Goal: Navigation & Orientation: Find specific page/section

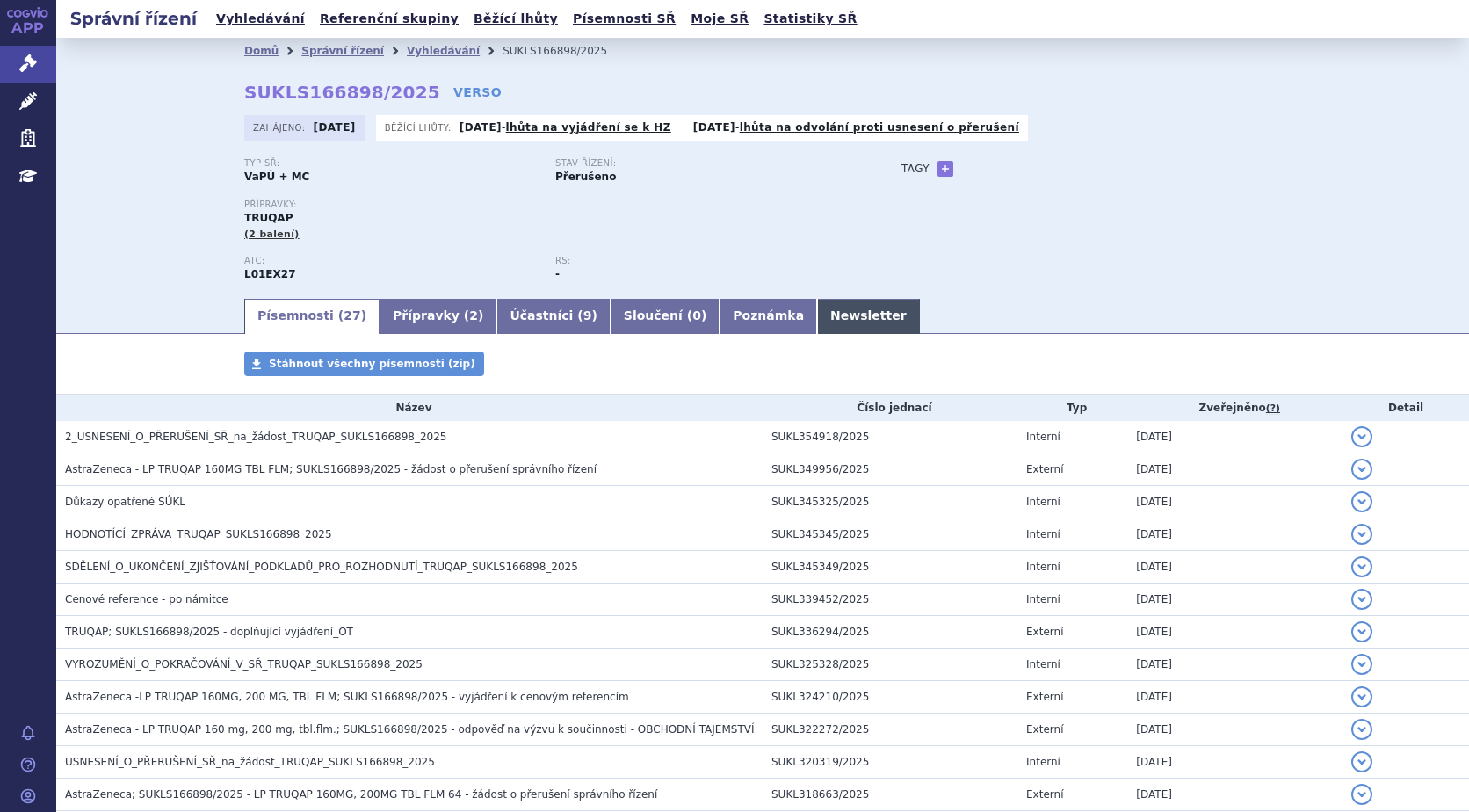
click at [817, 313] on link "Newsletter" at bounding box center [868, 316] width 103 height 35
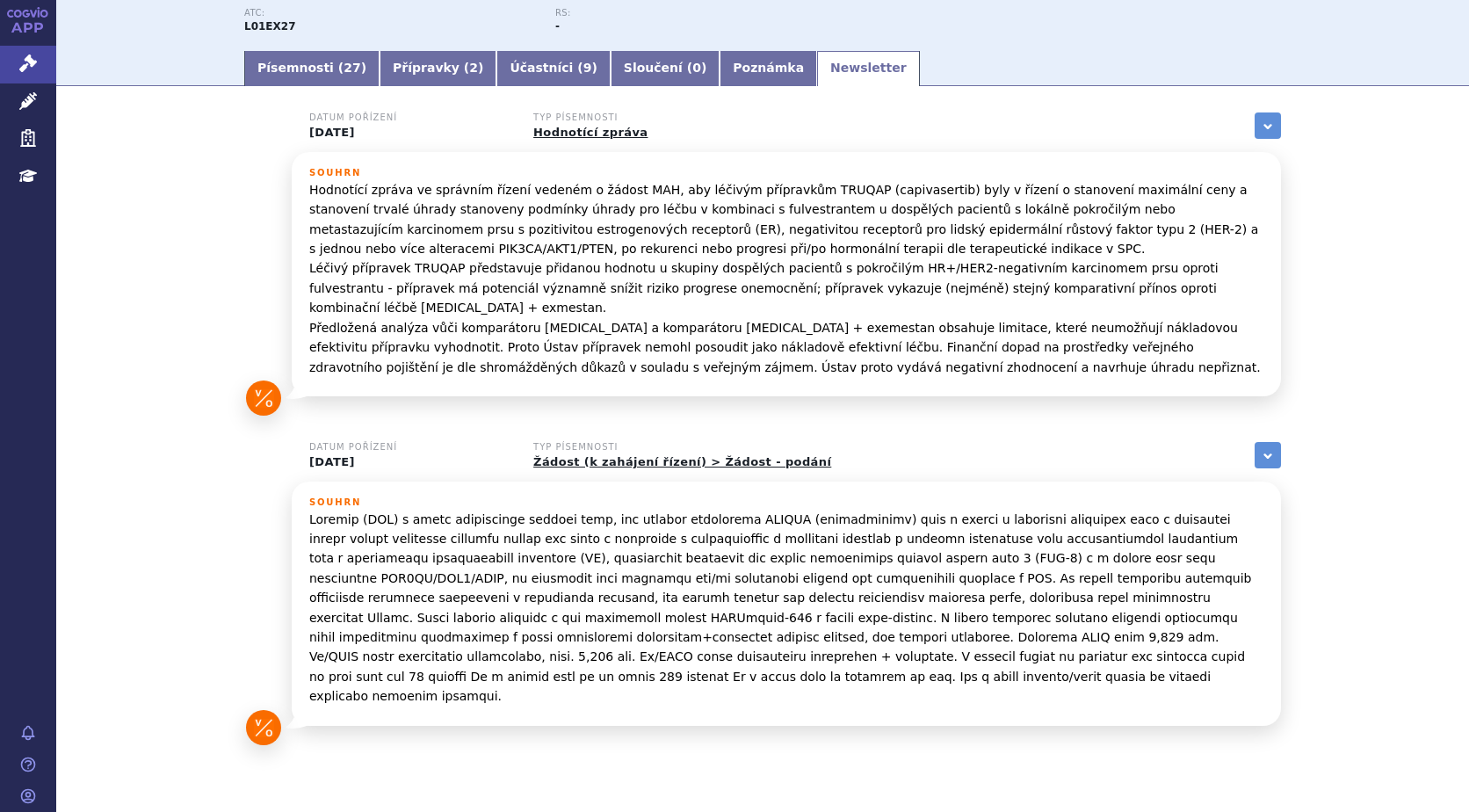
scroll to position [253, 0]
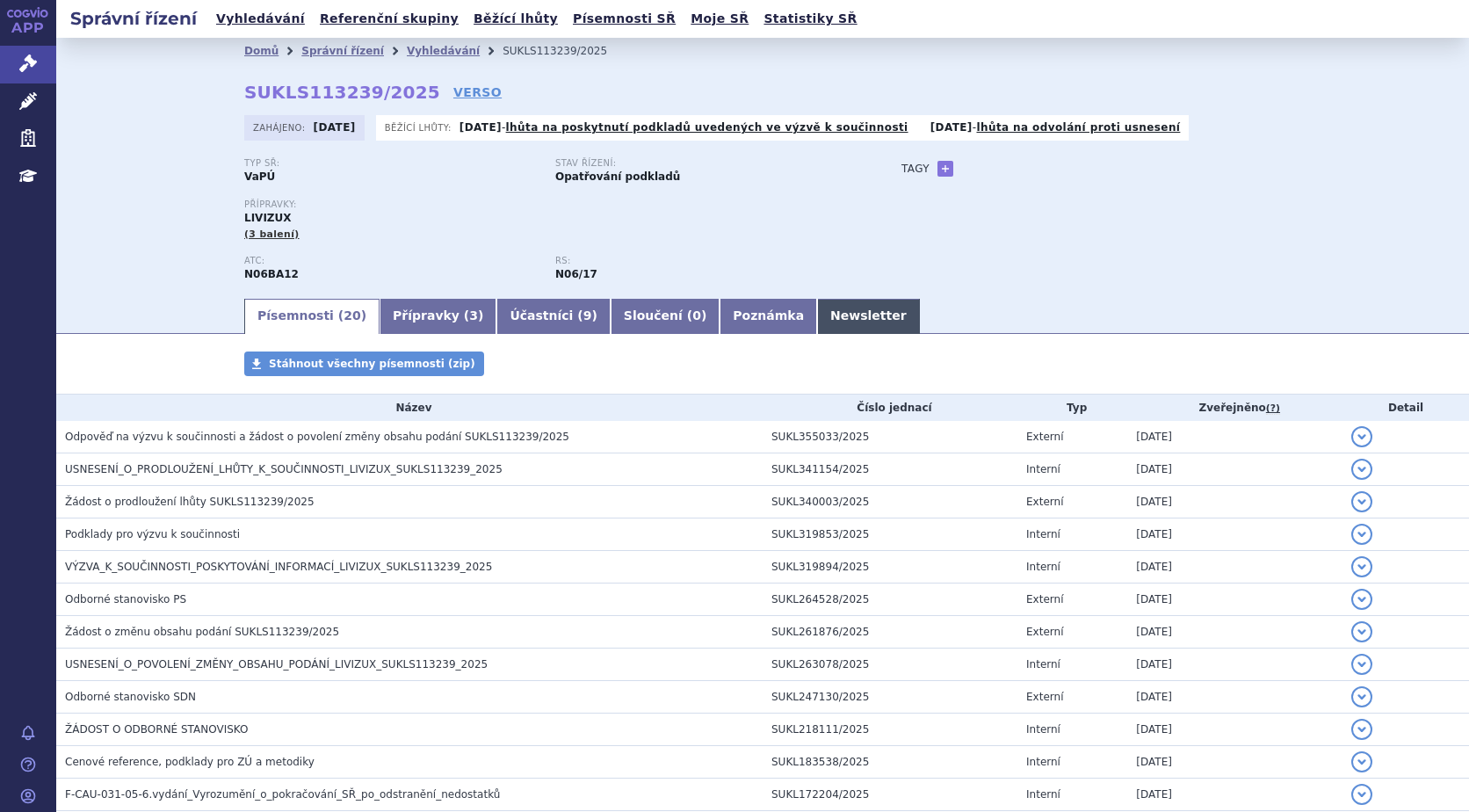
click at [817, 316] on link "Newsletter" at bounding box center [868, 316] width 103 height 35
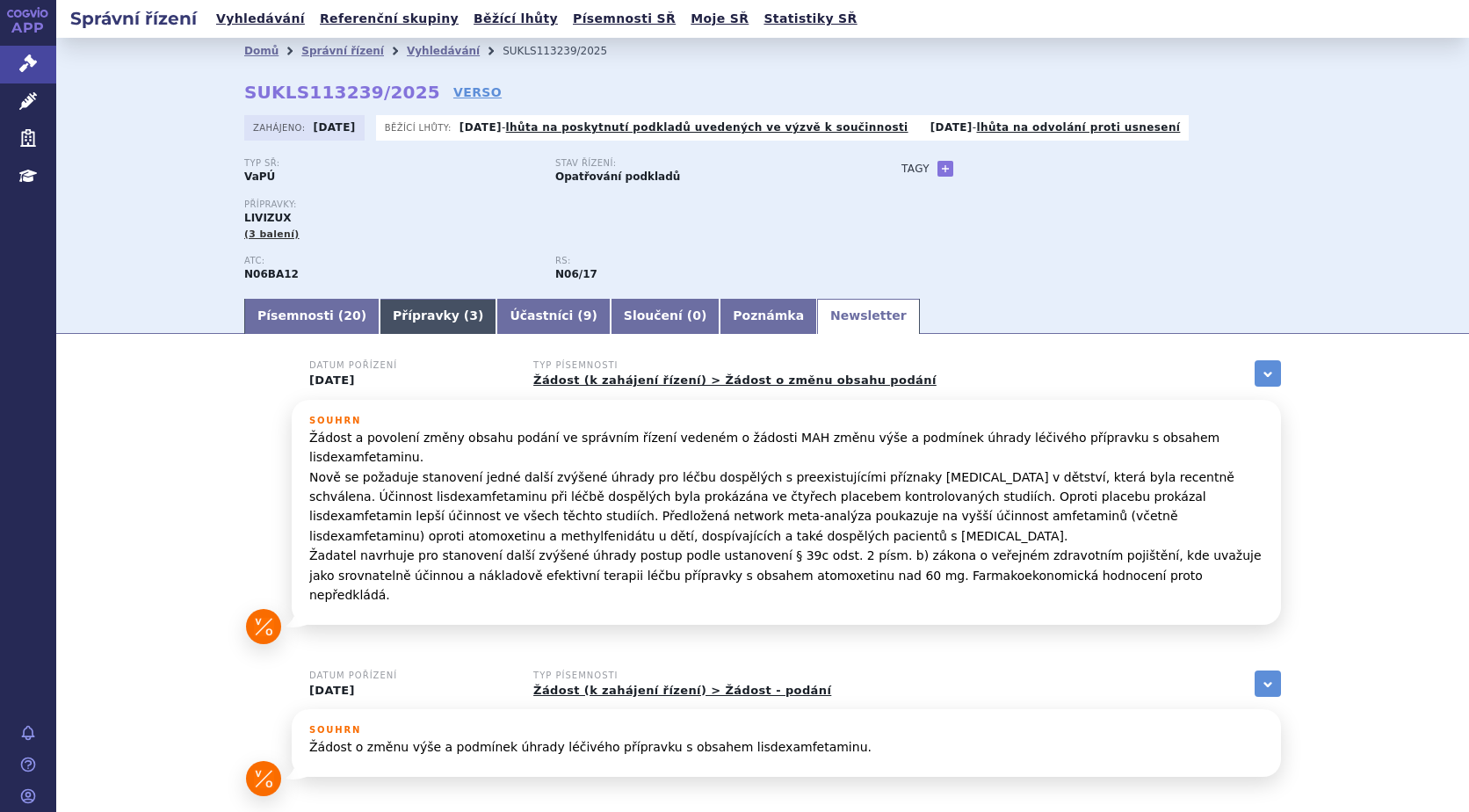
click at [408, 319] on link "Přípravky ( 3 )" at bounding box center [438, 316] width 116 height 35
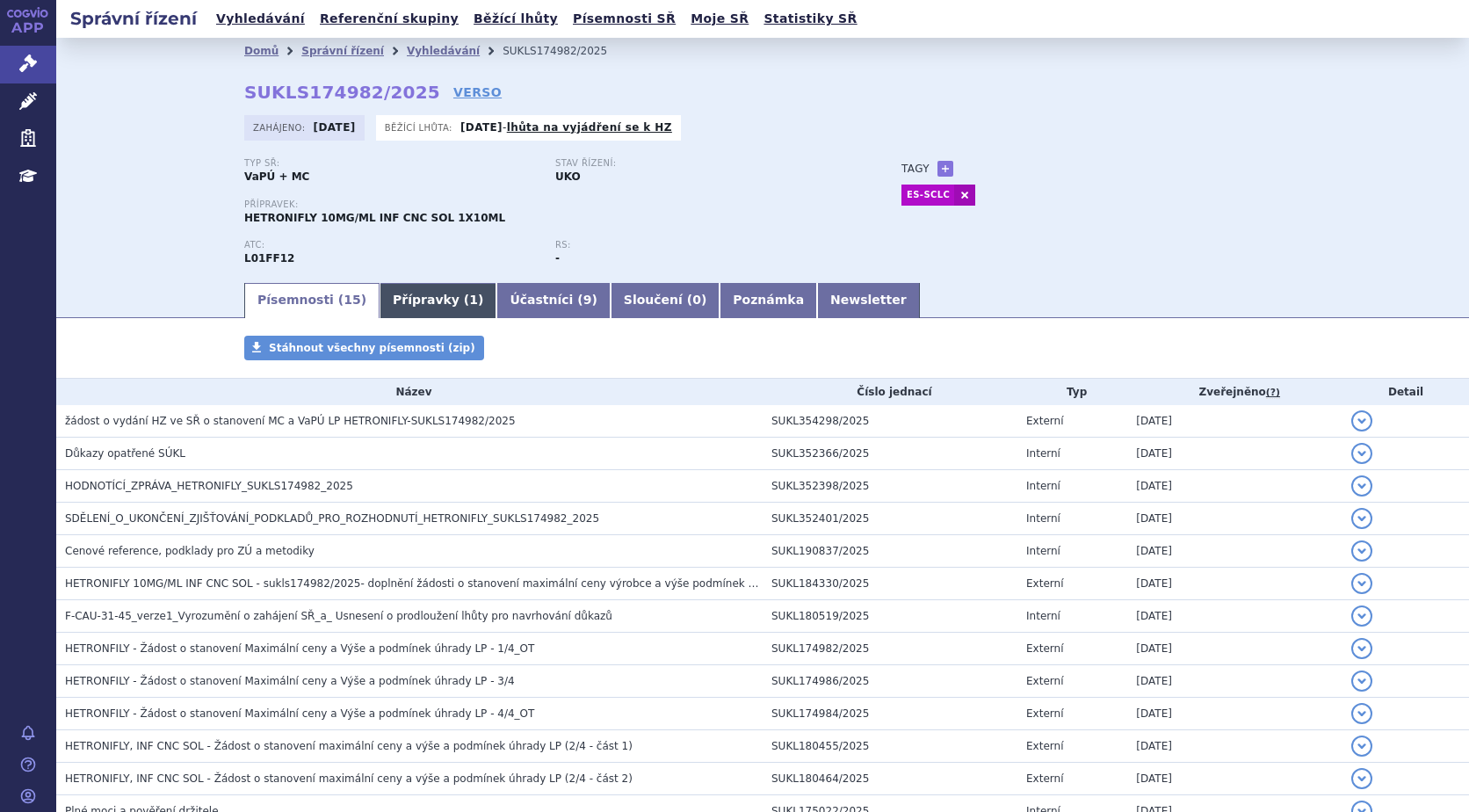
click at [417, 311] on link "Přípravky ( 1 )" at bounding box center [438, 301] width 116 height 35
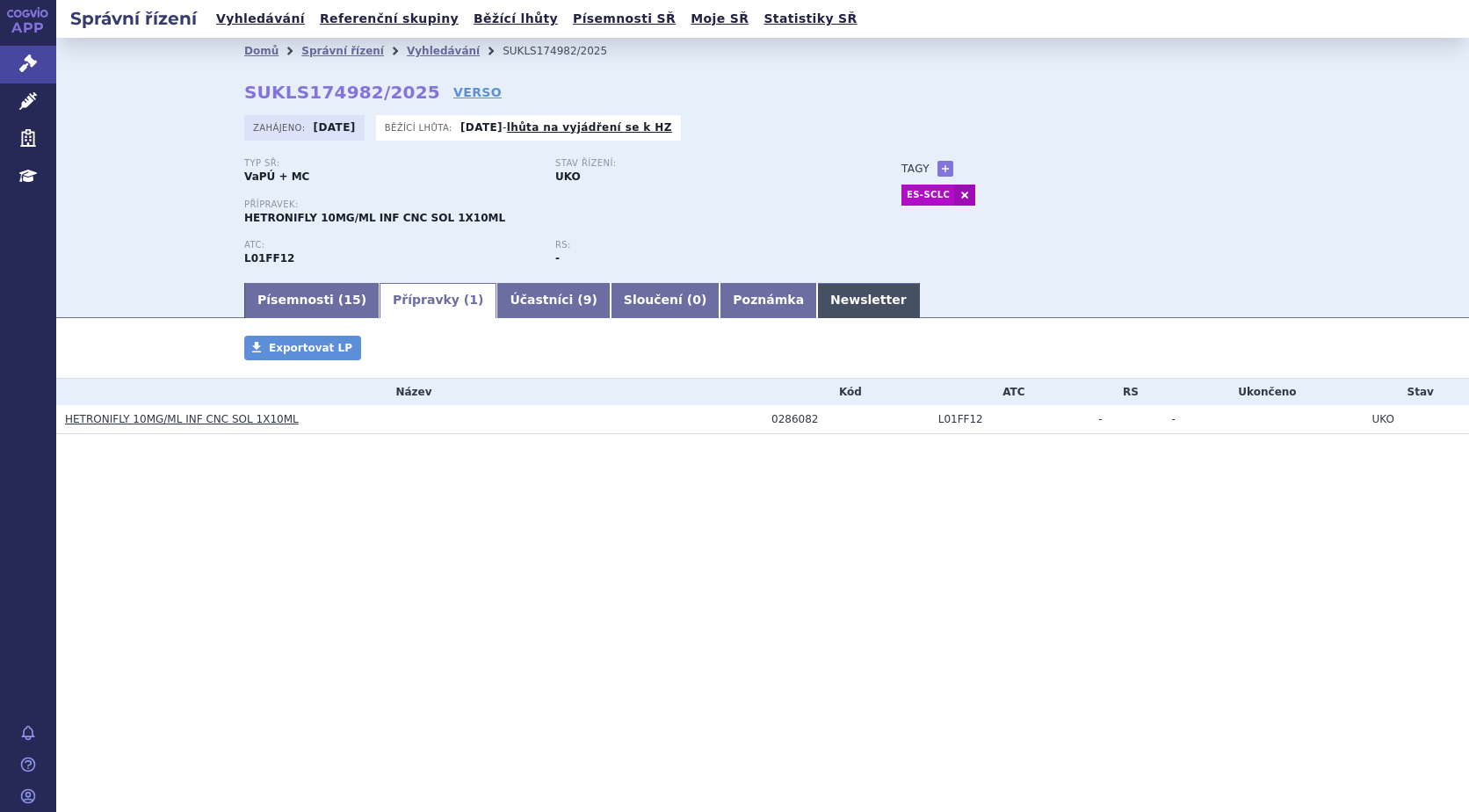
click at [817, 308] on link "Newsletter" at bounding box center [868, 301] width 103 height 35
